Goal: Information Seeking & Learning: Learn about a topic

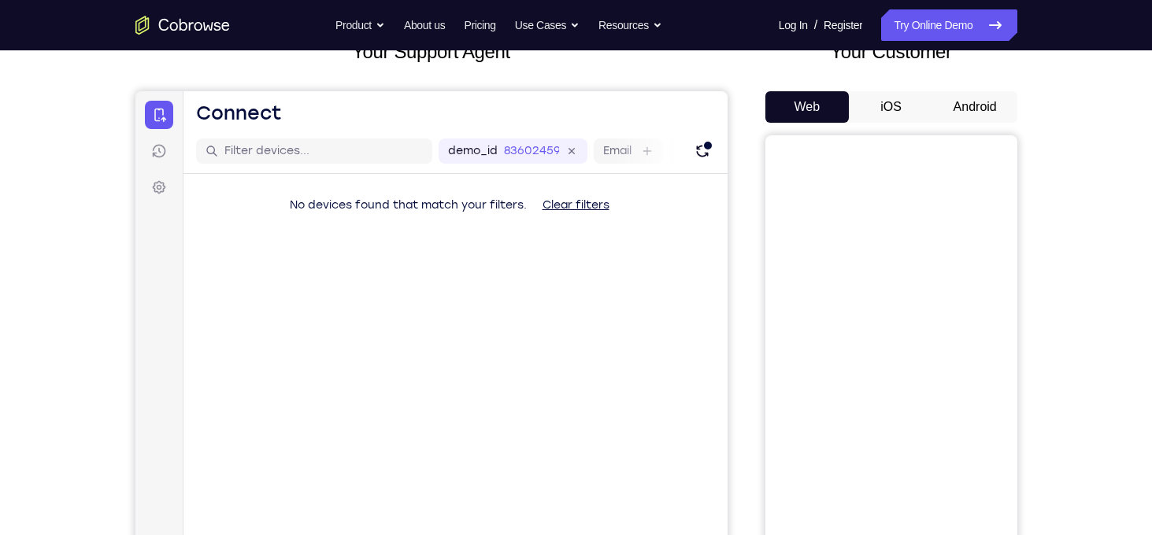
scroll to position [113, 0]
click at [955, 113] on button "Android" at bounding box center [975, 106] width 84 height 31
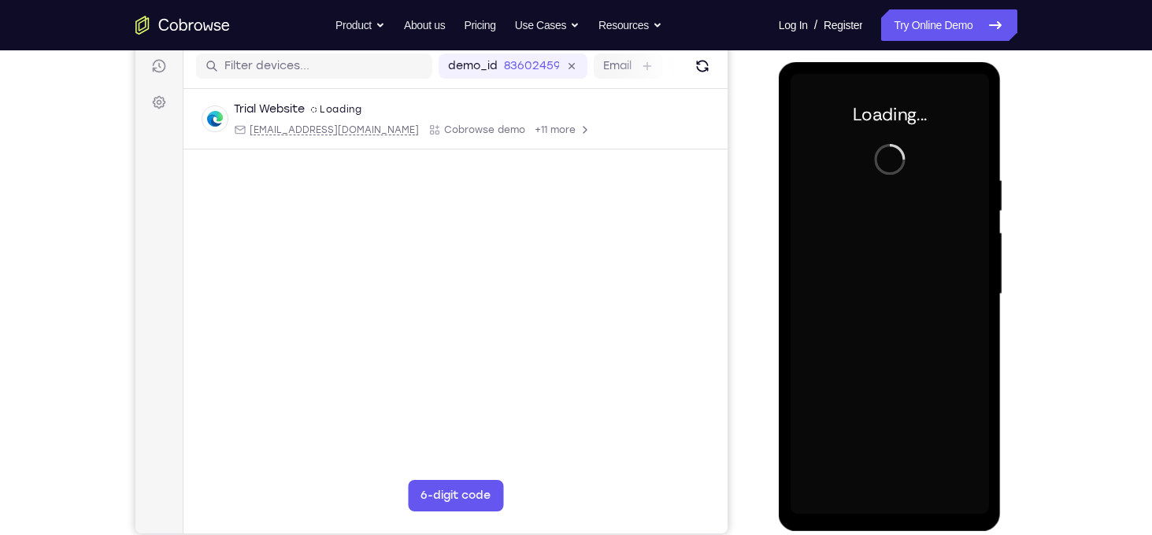
scroll to position [0, 0]
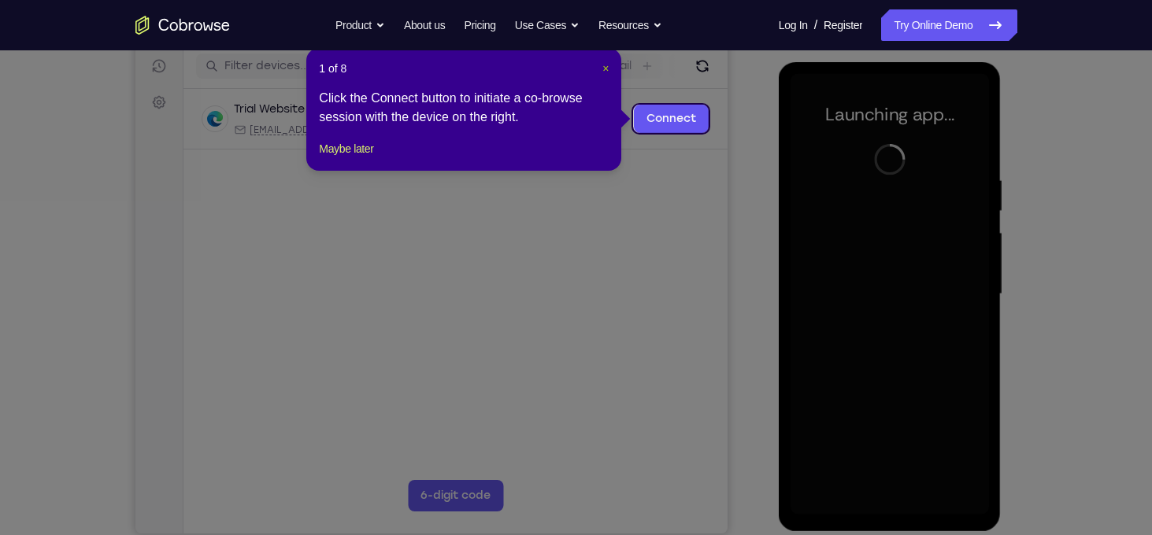
click at [603, 70] on span "×" at bounding box center [605, 68] width 6 height 13
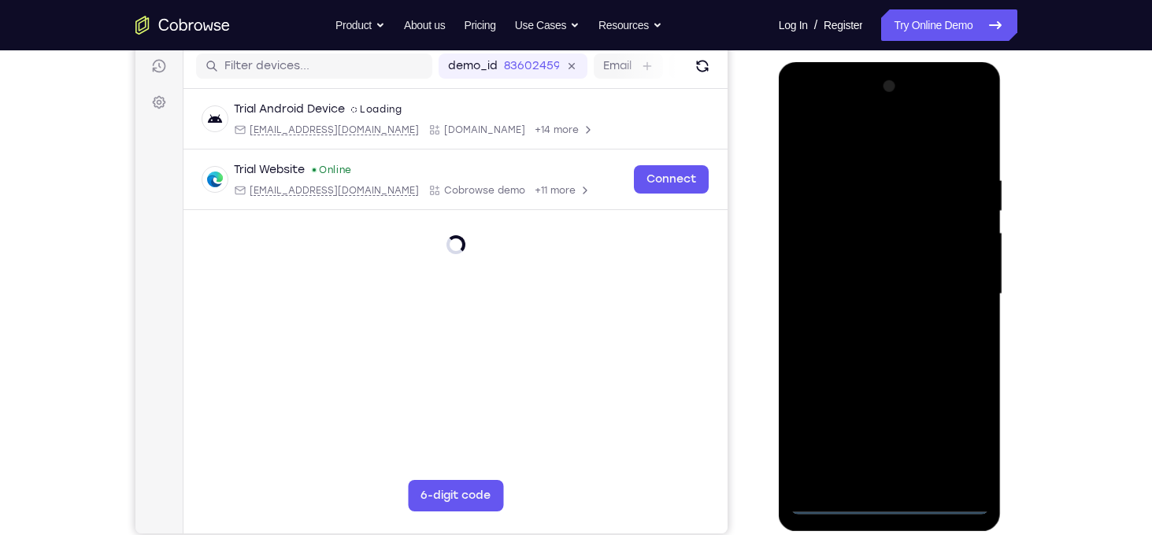
click at [892, 509] on div at bounding box center [889, 294] width 198 height 441
click at [969, 432] on div at bounding box center [889, 294] width 198 height 441
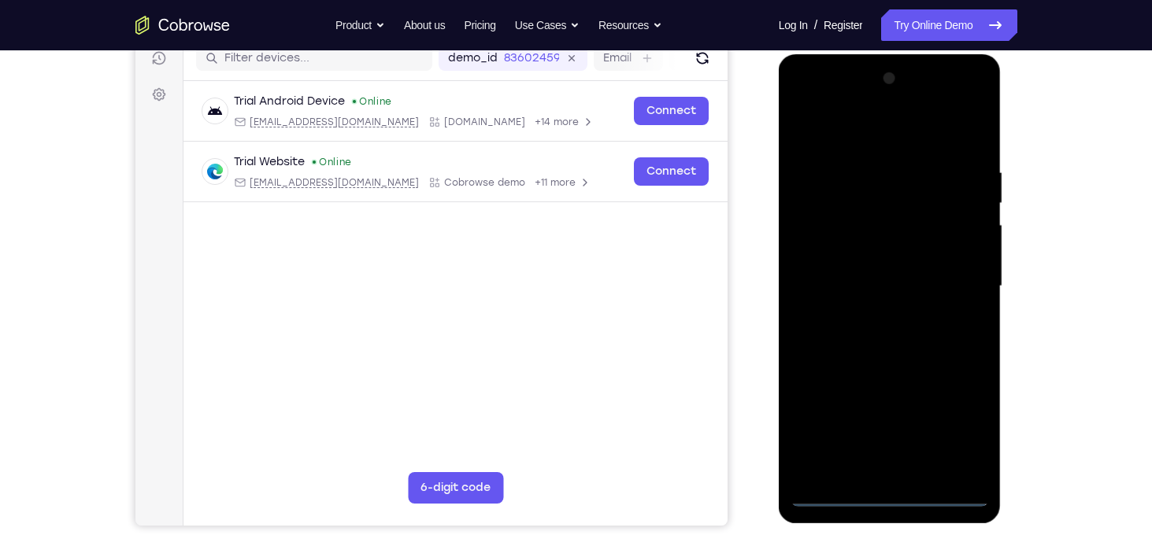
click at [892, 141] on div at bounding box center [889, 286] width 198 height 441
click at [959, 280] on div at bounding box center [889, 286] width 198 height 441
click at [876, 469] on div at bounding box center [889, 286] width 198 height 441
click at [879, 272] on div at bounding box center [889, 286] width 198 height 441
click at [879, 257] on div at bounding box center [889, 286] width 198 height 441
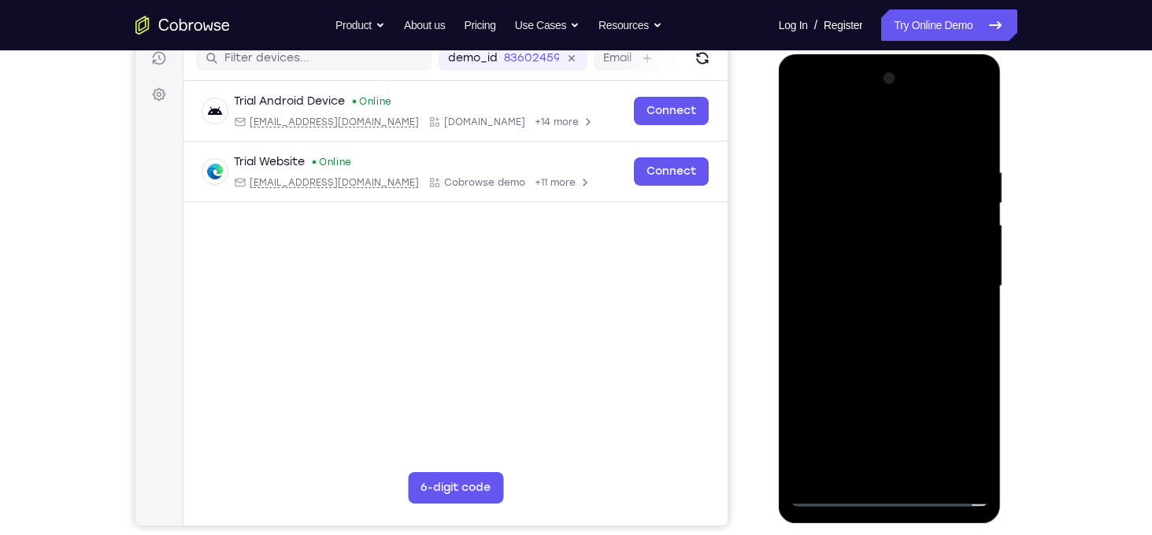
click at [888, 287] on div at bounding box center [889, 286] width 198 height 441
click at [854, 339] on div at bounding box center [889, 286] width 198 height 441
drag, startPoint x: 868, startPoint y: 131, endPoint x: 934, endPoint y: 84, distance: 80.6
click at [934, 84] on div at bounding box center [889, 286] width 198 height 441
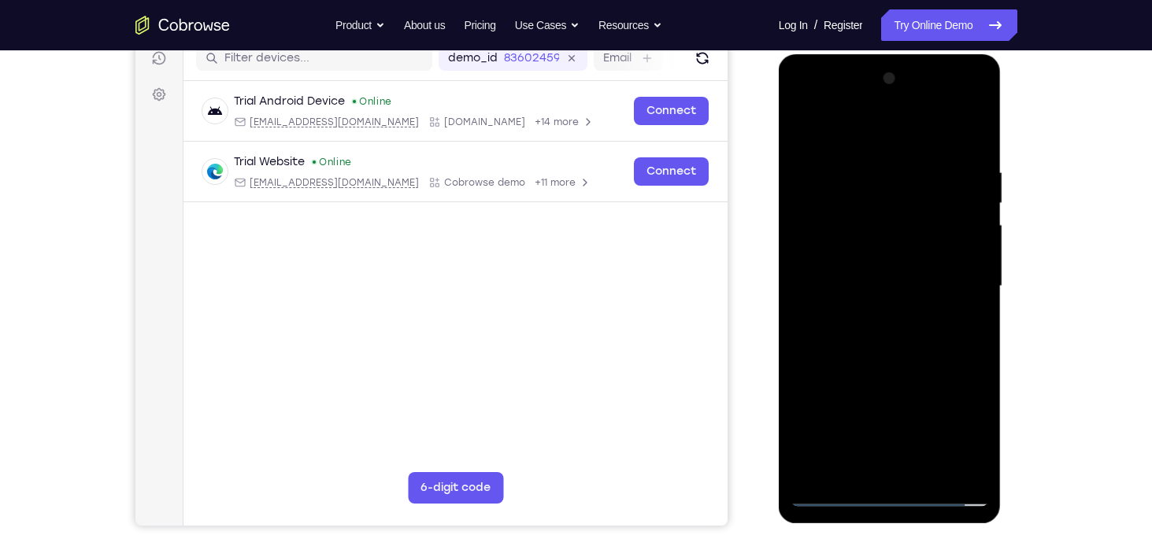
click at [976, 150] on div at bounding box center [889, 286] width 198 height 441
click at [965, 473] on div at bounding box center [889, 286] width 198 height 441
click at [817, 469] on div at bounding box center [889, 286] width 198 height 441
drag, startPoint x: 859, startPoint y: 382, endPoint x: 875, endPoint y: 341, distance: 43.9
click at [875, 341] on div at bounding box center [889, 286] width 198 height 441
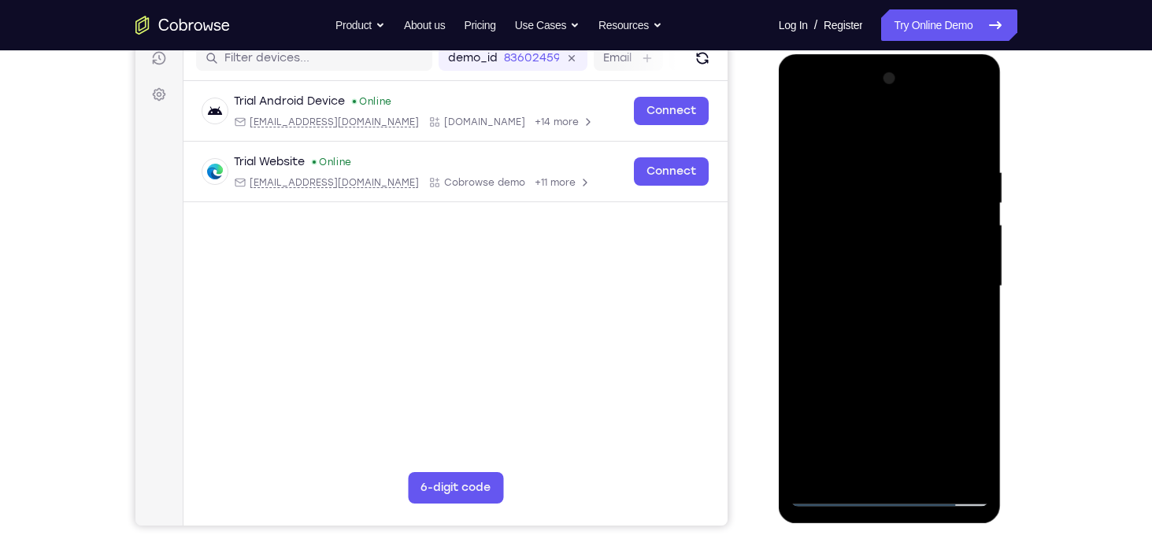
click at [982, 287] on div at bounding box center [889, 286] width 198 height 441
click at [980, 286] on div at bounding box center [889, 286] width 198 height 441
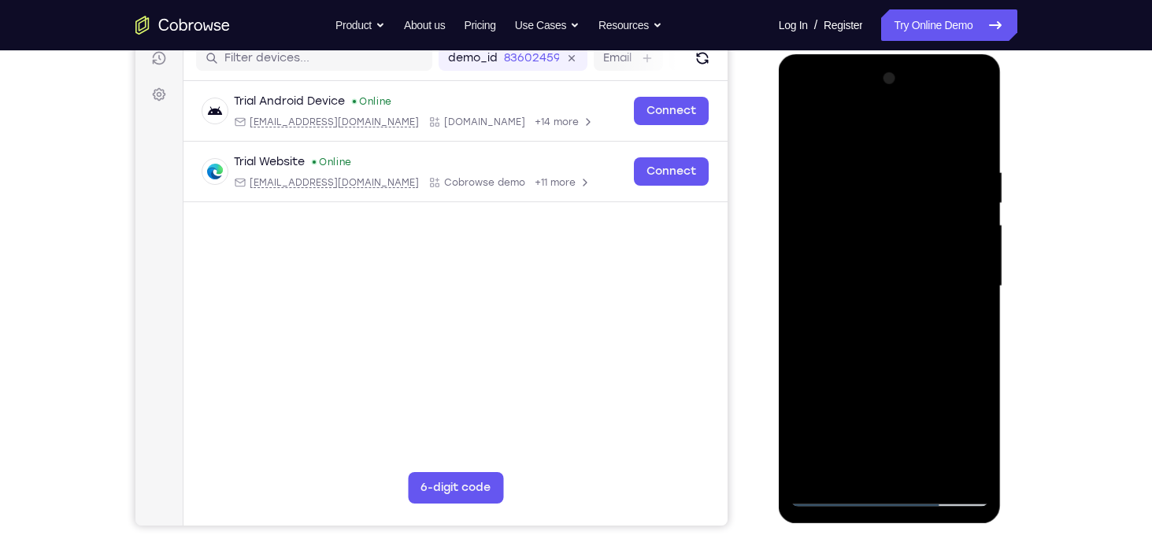
click at [802, 287] on div at bounding box center [889, 286] width 198 height 441
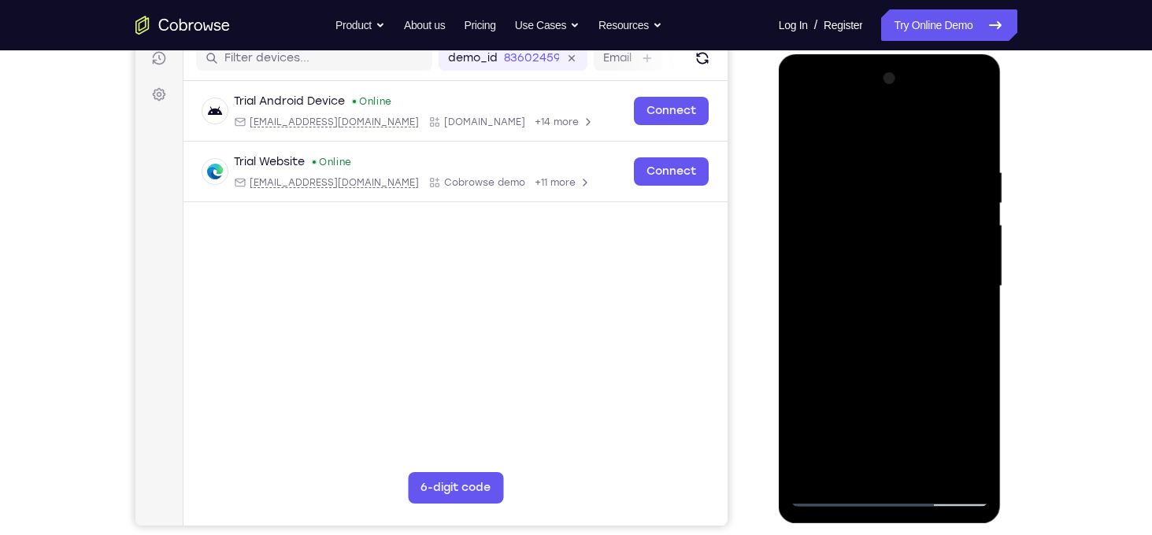
click at [979, 286] on div at bounding box center [889, 286] width 198 height 441
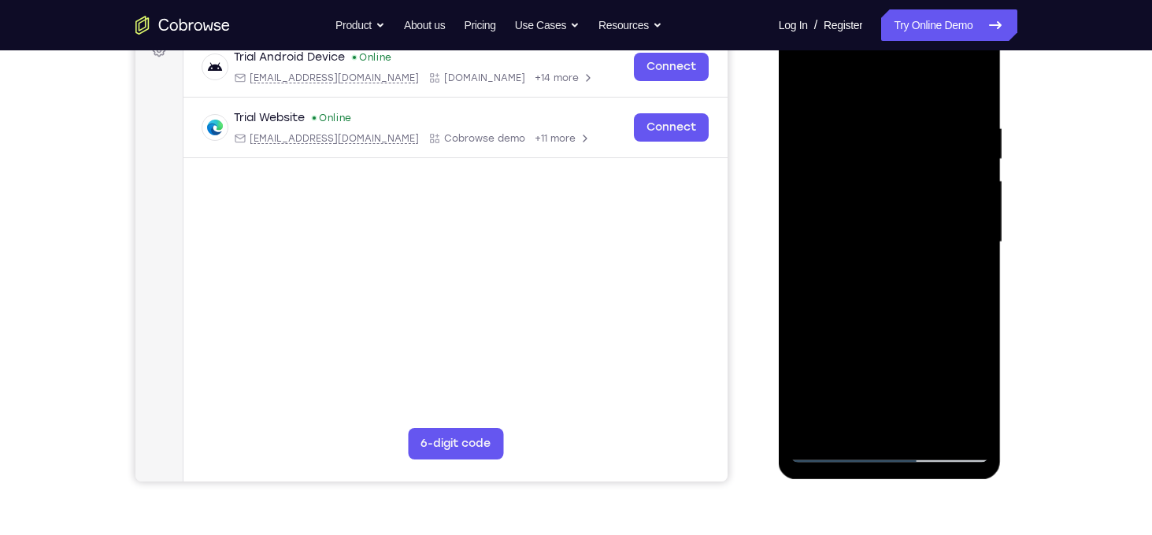
scroll to position [255, 0]
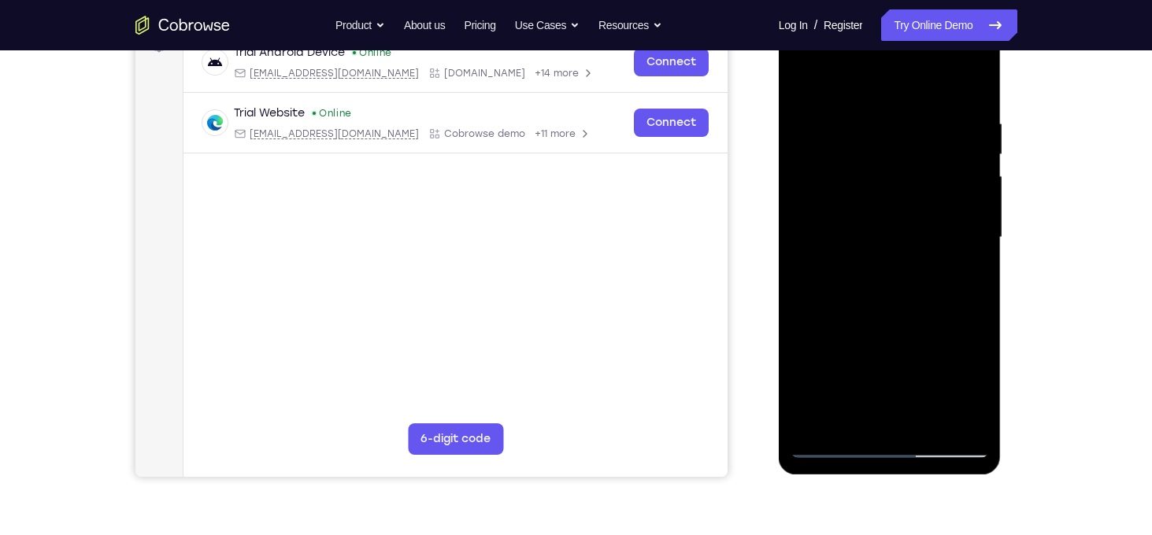
drag, startPoint x: 938, startPoint y: 352, endPoint x: 943, endPoint y: 227, distance: 125.3
click at [943, 227] on div at bounding box center [889, 237] width 198 height 441
drag, startPoint x: 913, startPoint y: 358, endPoint x: 910, endPoint y: 265, distance: 93.7
click at [910, 265] on div at bounding box center [889, 237] width 198 height 441
click at [982, 226] on div at bounding box center [889, 237] width 198 height 441
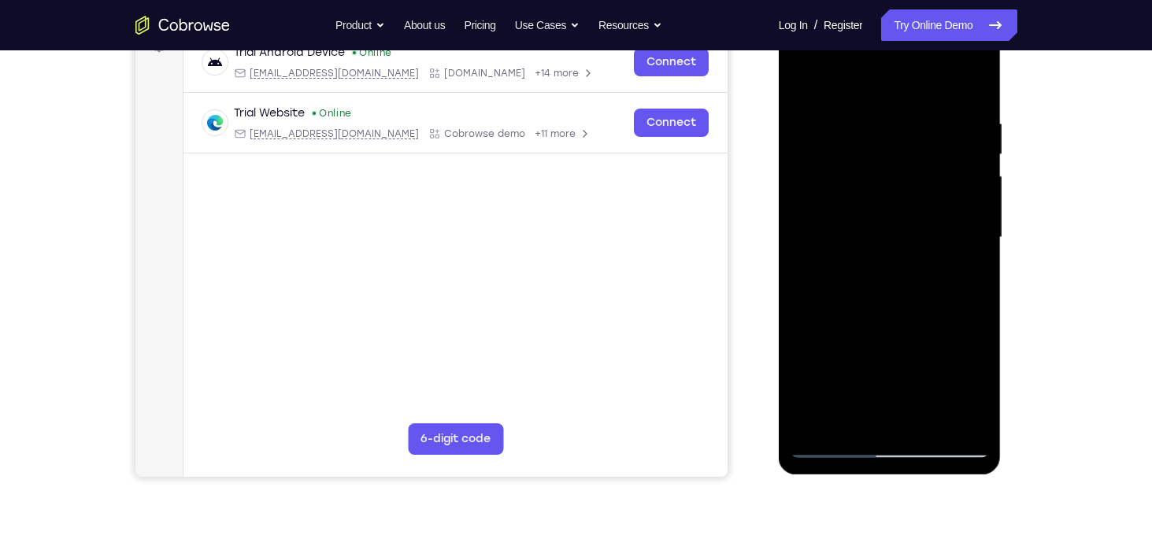
click at [974, 336] on div at bounding box center [889, 237] width 198 height 441
click at [977, 179] on div at bounding box center [889, 237] width 198 height 441
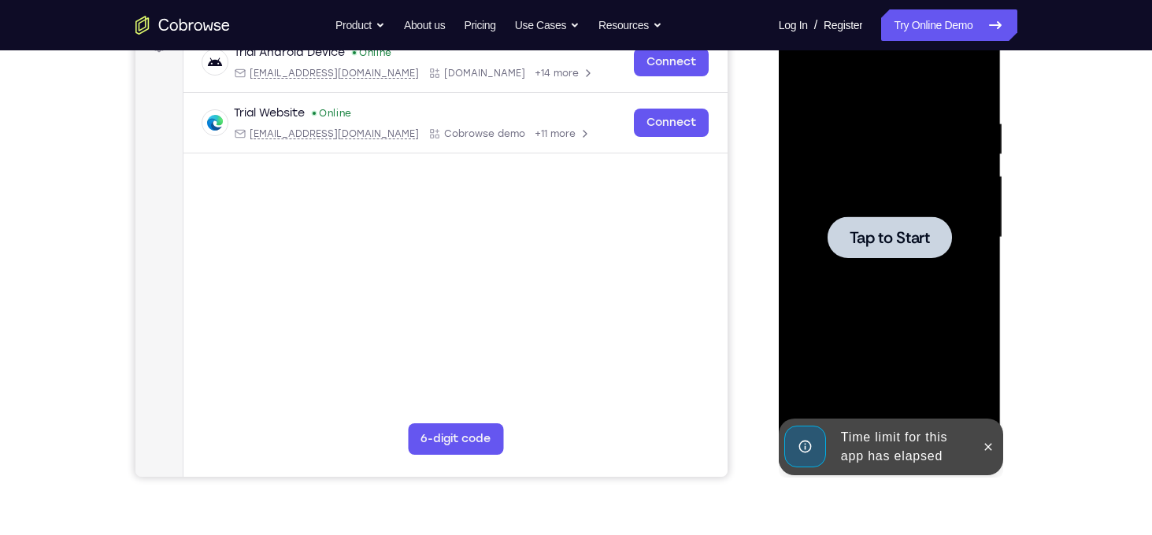
scroll to position [224, 0]
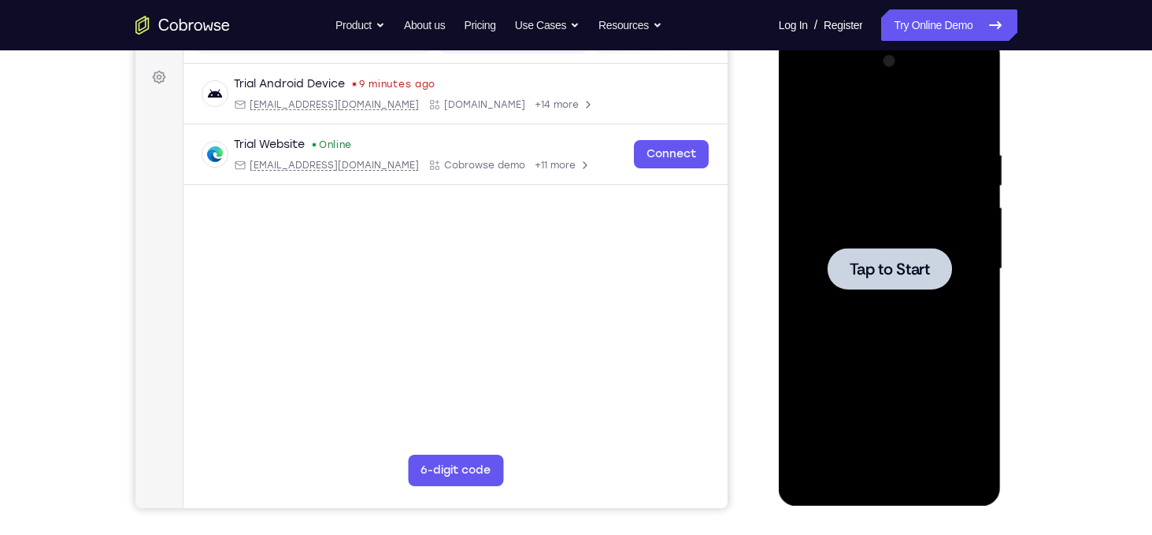
click at [870, 250] on div at bounding box center [890, 269] width 124 height 42
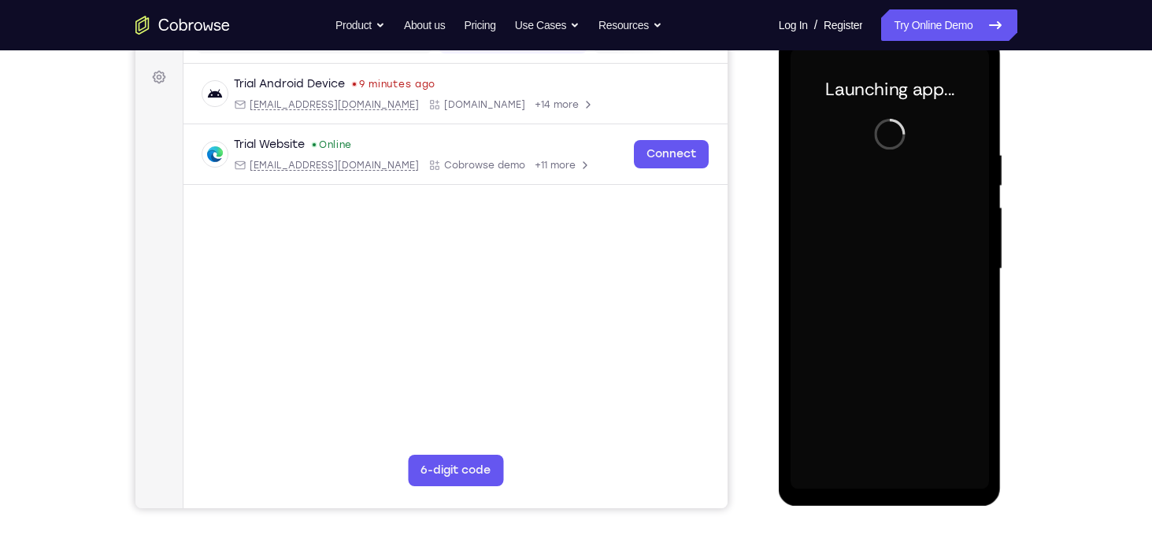
click at [909, 398] on div at bounding box center [889, 269] width 198 height 441
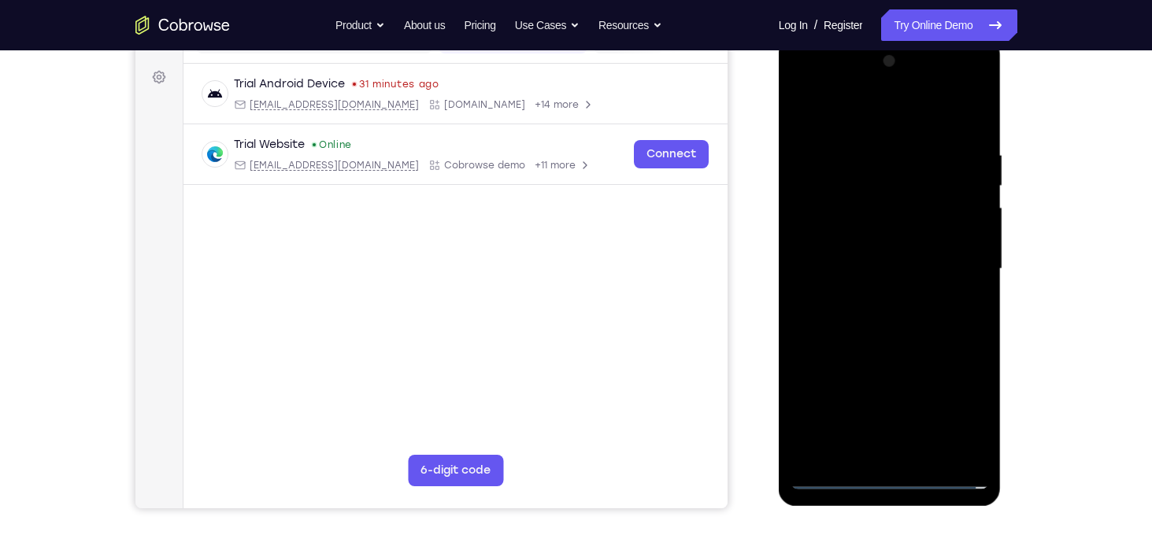
click at [873, 87] on div at bounding box center [889, 269] width 198 height 441
click at [976, 445] on div at bounding box center [889, 269] width 198 height 441
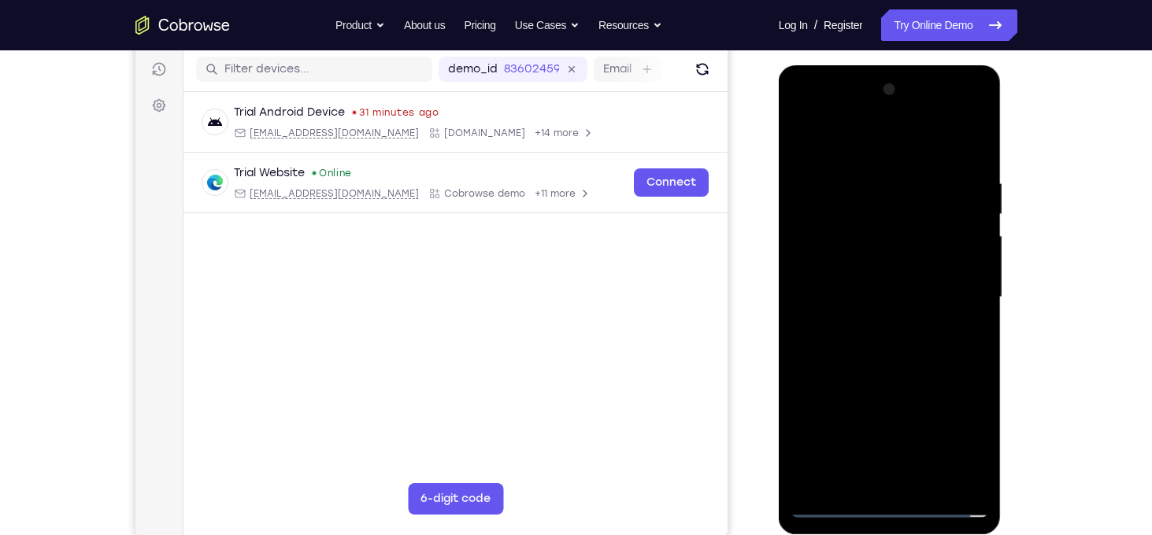
scroll to position [221, 0]
